Goal: Transaction & Acquisition: Download file/media

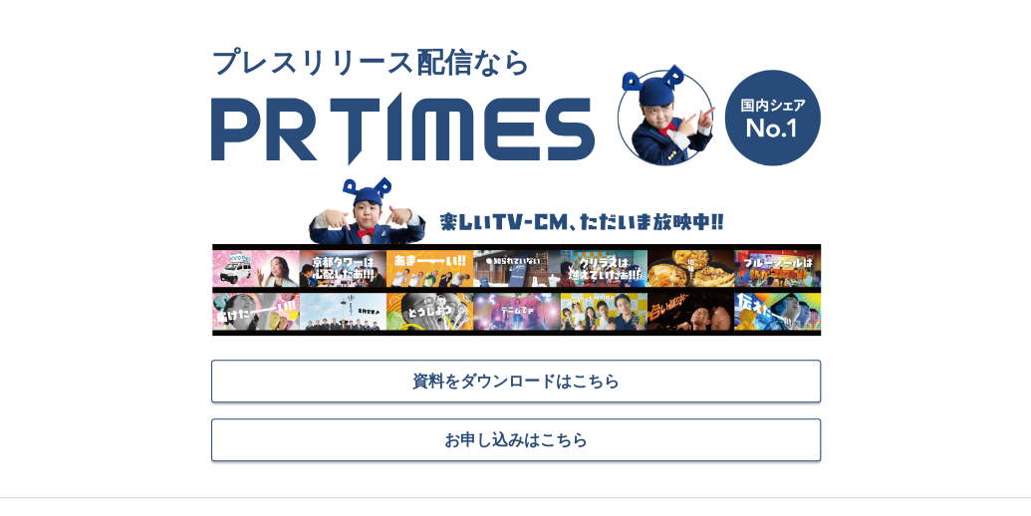
scroll to position [100, 0]
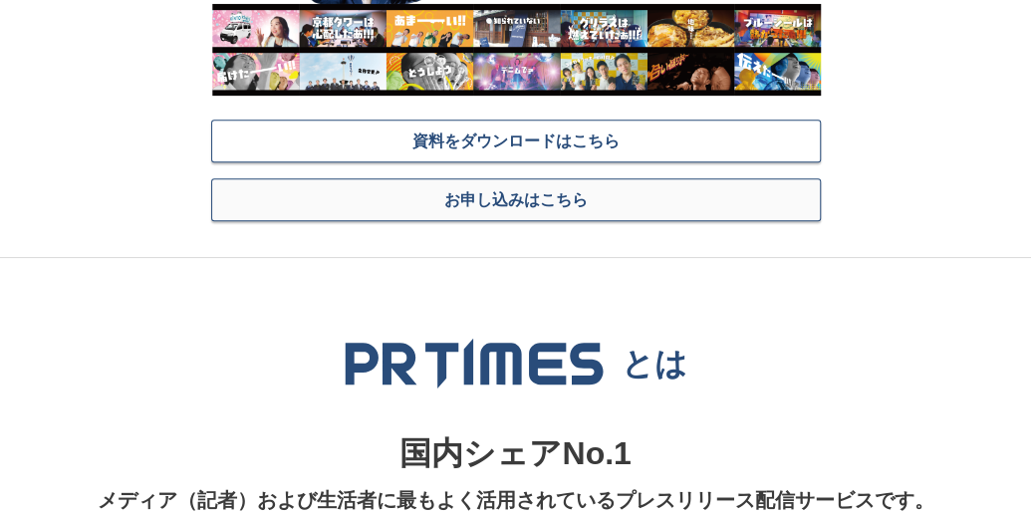
scroll to position [299, 0]
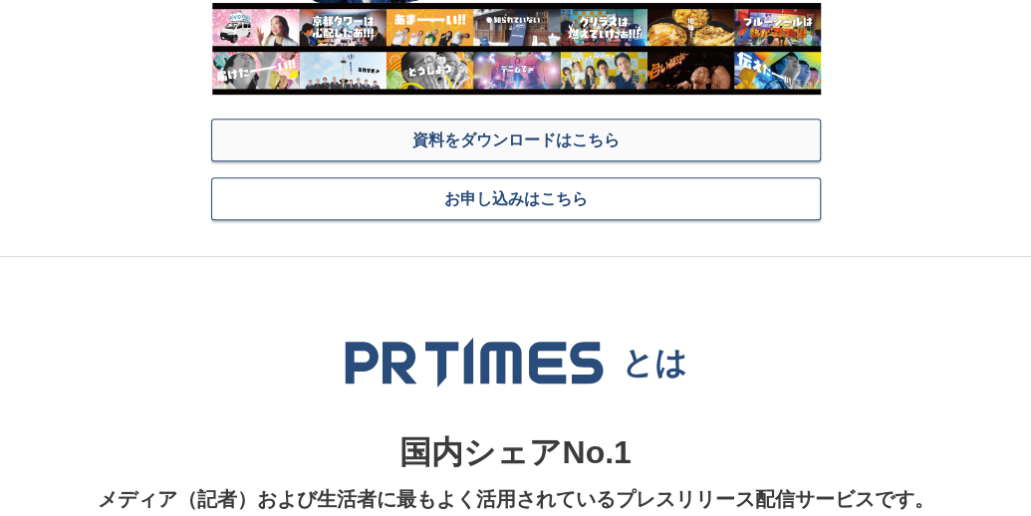
click at [486, 139] on span "資料をダウンロードはこちら" at bounding box center [515, 139] width 207 height 20
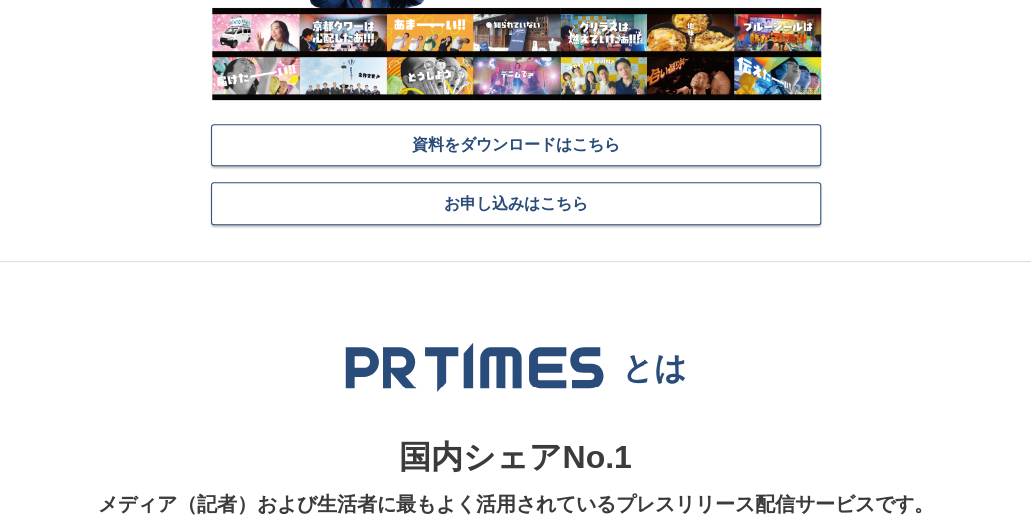
scroll to position [199, 0]
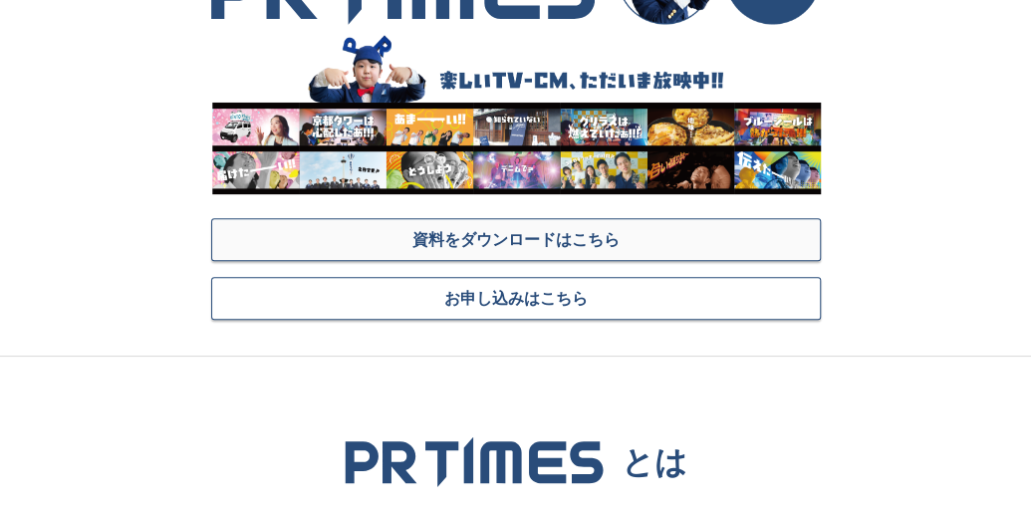
click at [588, 242] on span "資料をダウンロードはこちら" at bounding box center [515, 239] width 207 height 20
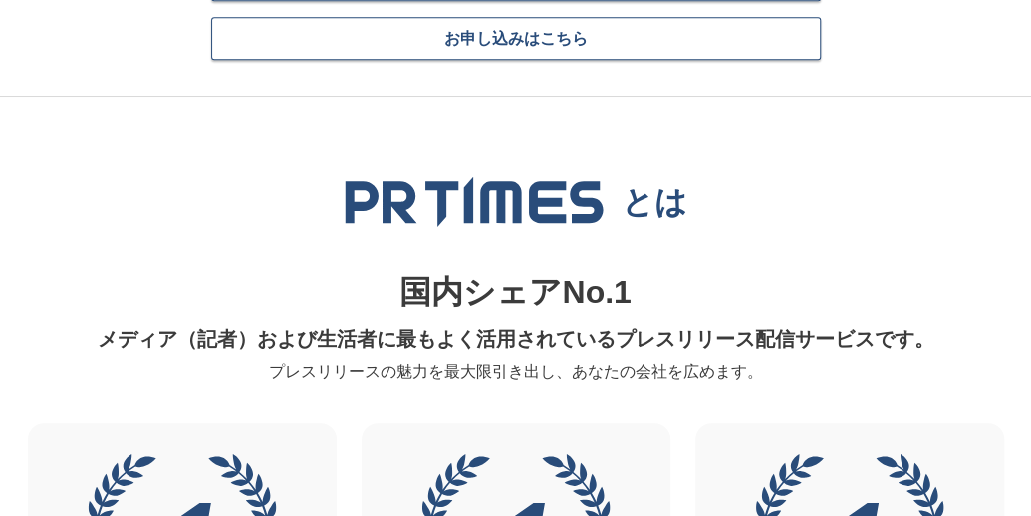
scroll to position [319, 0]
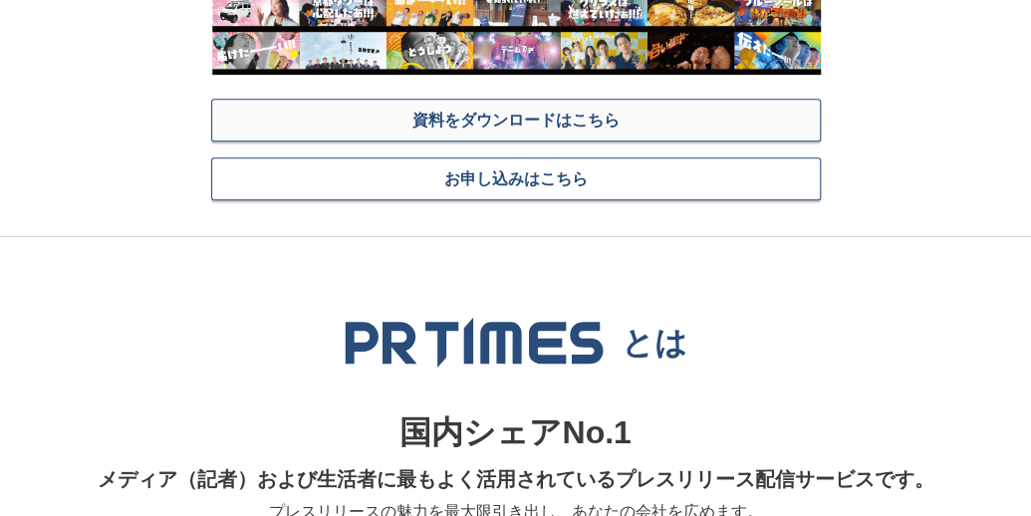
click at [588, 113] on span "資料をダウンロードはこちら" at bounding box center [515, 120] width 207 height 20
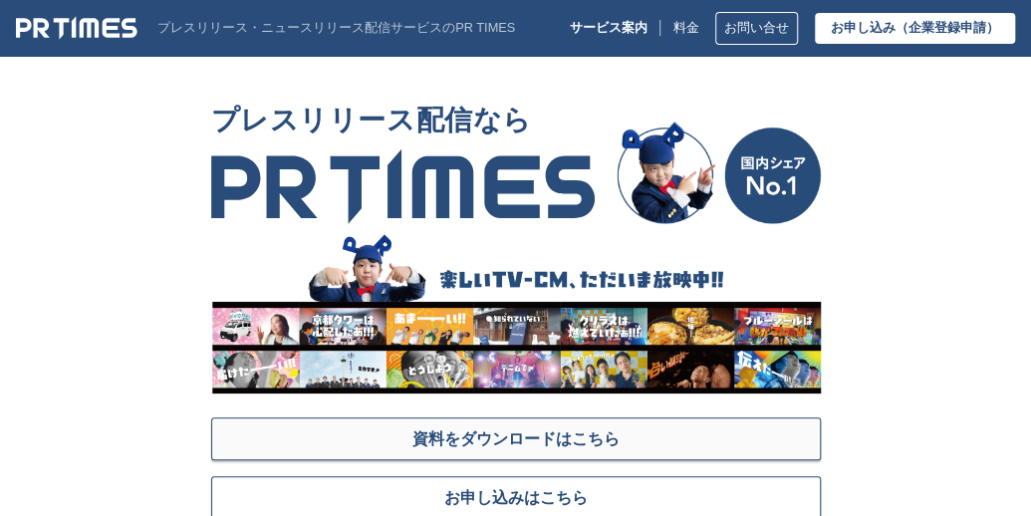
click at [500, 445] on span "資料をダウンロードはこちら" at bounding box center [515, 438] width 207 height 20
